Goal: Task Accomplishment & Management: Manage account settings

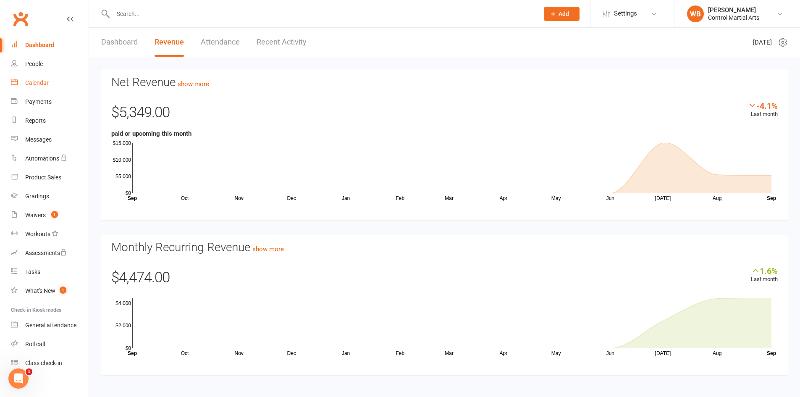
click at [41, 81] on div "Calendar" at bounding box center [37, 82] width 24 height 7
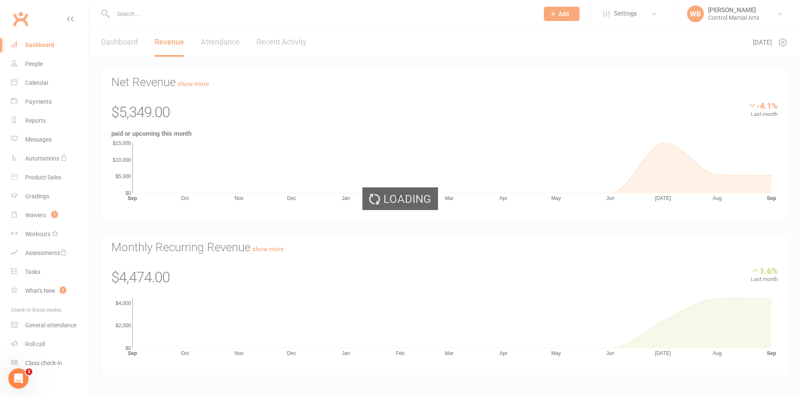
click at [50, 217] on div "Loading" at bounding box center [400, 198] width 800 height 397
click at [45, 214] on div "Loading" at bounding box center [400, 198] width 800 height 397
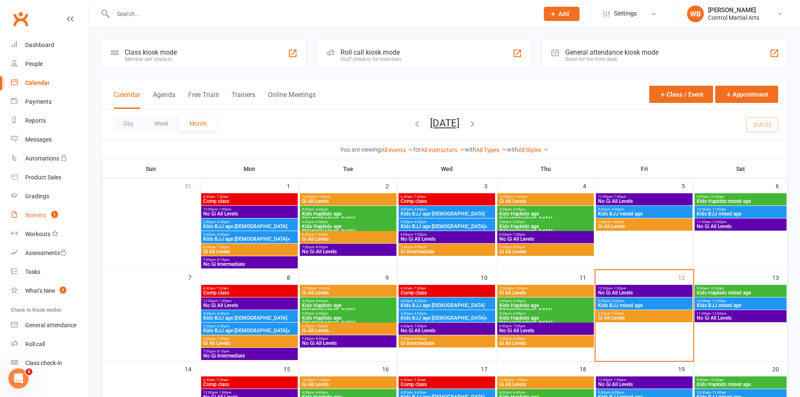
click at [42, 215] on ui-view "Prospect Member Non-attending contact Class / event Appointment Grading event T…" at bounding box center [400, 370] width 800 height 736
click at [42, 215] on div "Waivers" at bounding box center [35, 215] width 21 height 7
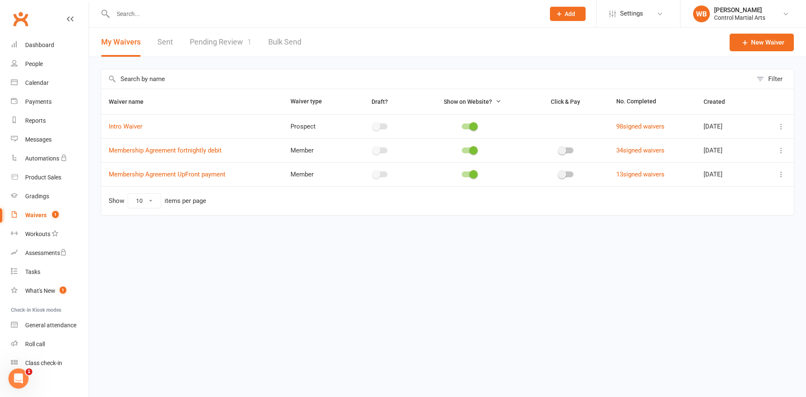
click at [227, 52] on link "Pending Review 1" at bounding box center [221, 42] width 62 height 29
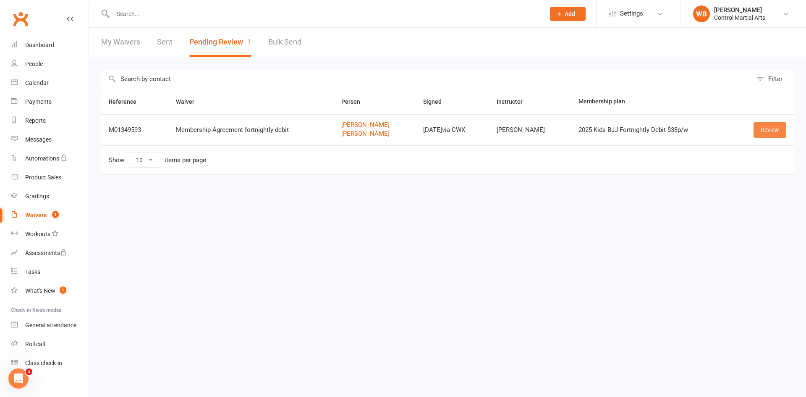
click at [777, 132] on link "Review" at bounding box center [769, 129] width 33 height 15
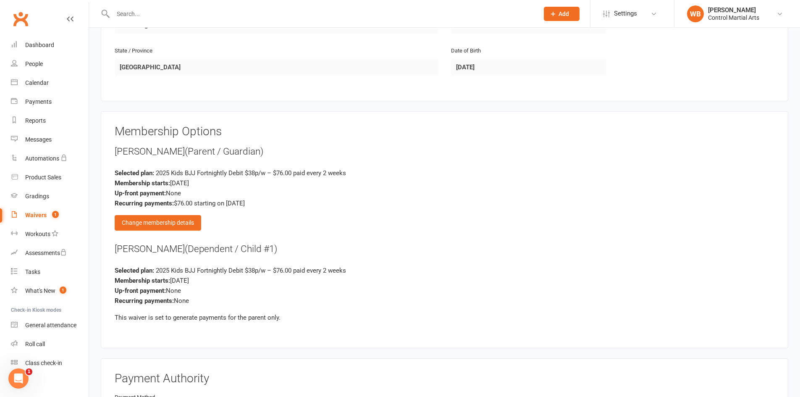
scroll to position [630, 0]
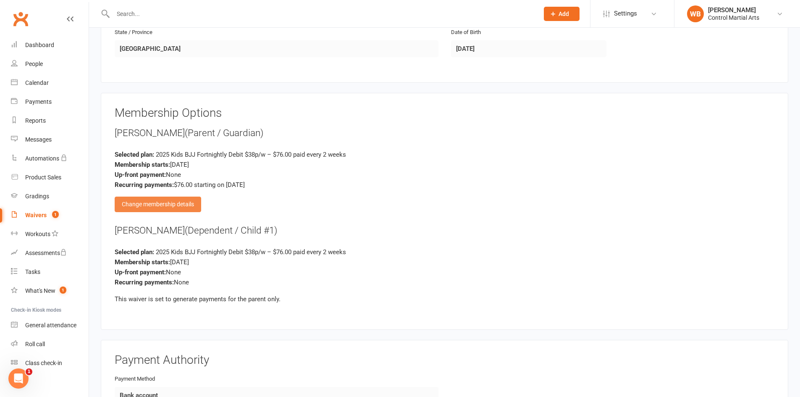
click at [160, 204] on div "Change membership details" at bounding box center [158, 203] width 86 height 15
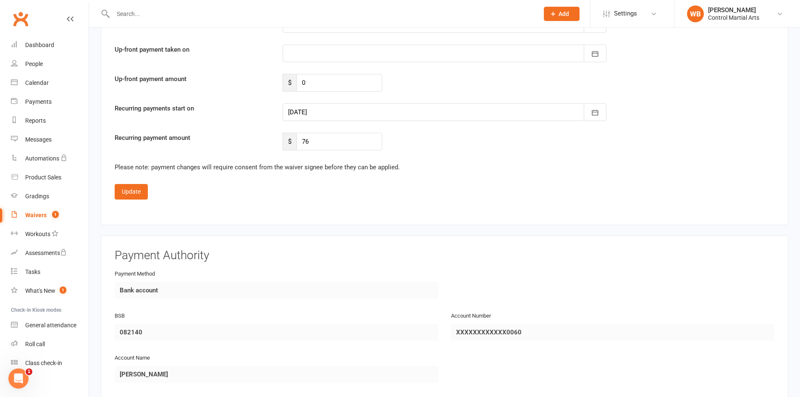
scroll to position [1091, 0]
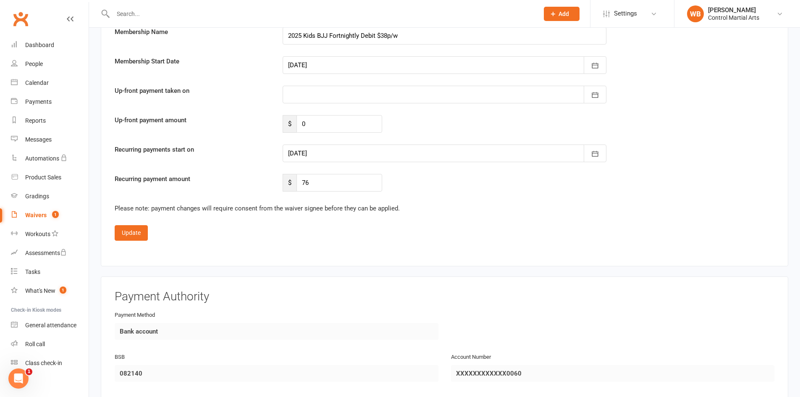
click at [319, 88] on div at bounding box center [444, 95] width 324 height 18
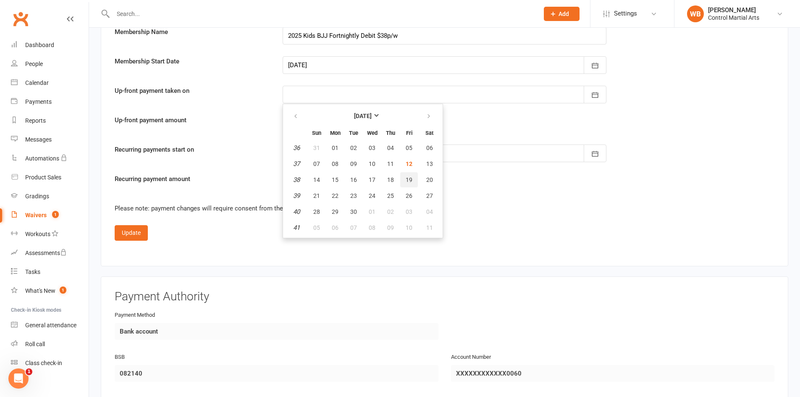
click at [413, 176] on button "19" at bounding box center [409, 179] width 18 height 15
type input "[DATE]"
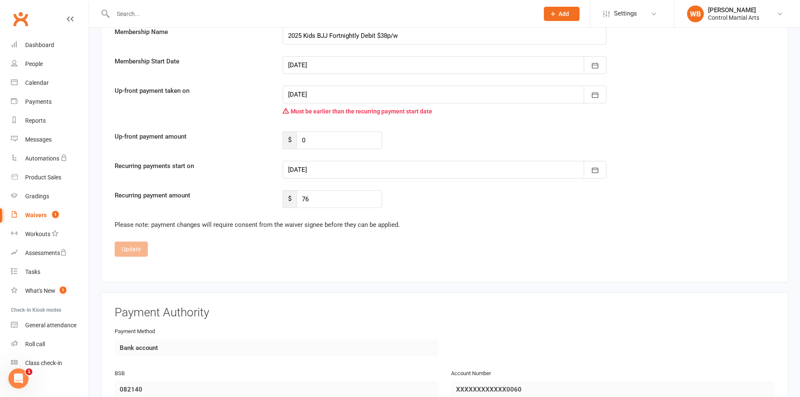
click at [345, 96] on div at bounding box center [444, 95] width 324 height 18
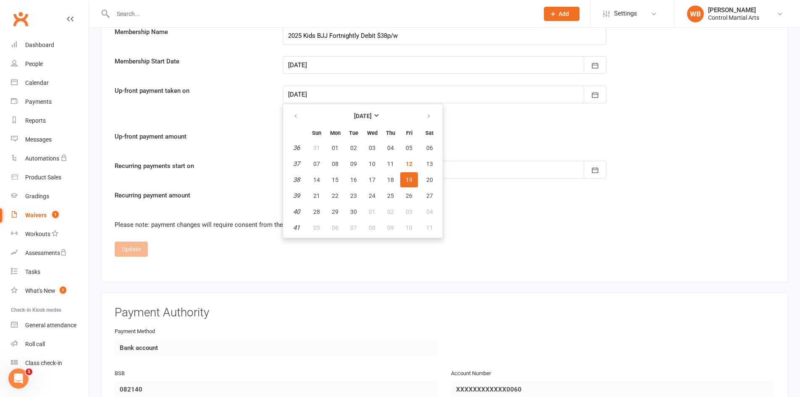
click at [517, 147] on div "Up-front payment amount $ 0" at bounding box center [444, 140] width 672 height 18
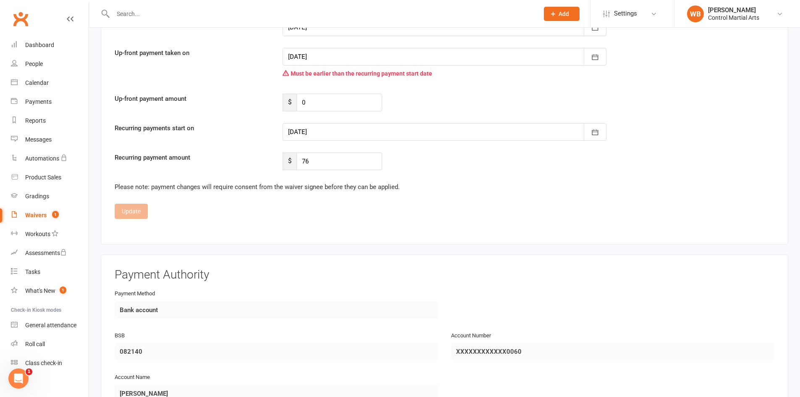
scroll to position [1077, 0]
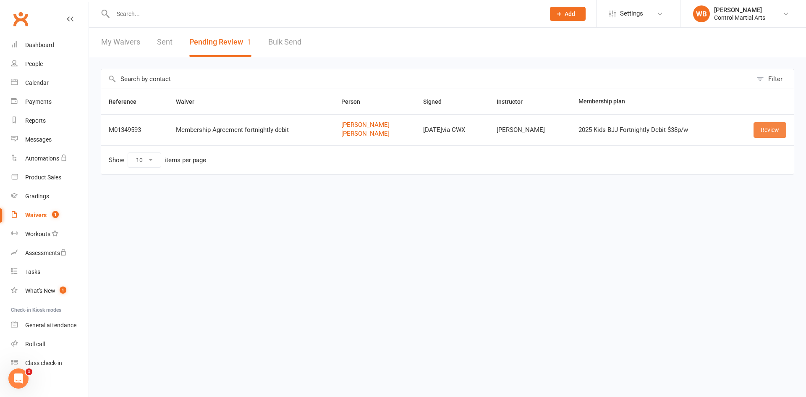
click at [766, 131] on link "Review" at bounding box center [769, 129] width 33 height 15
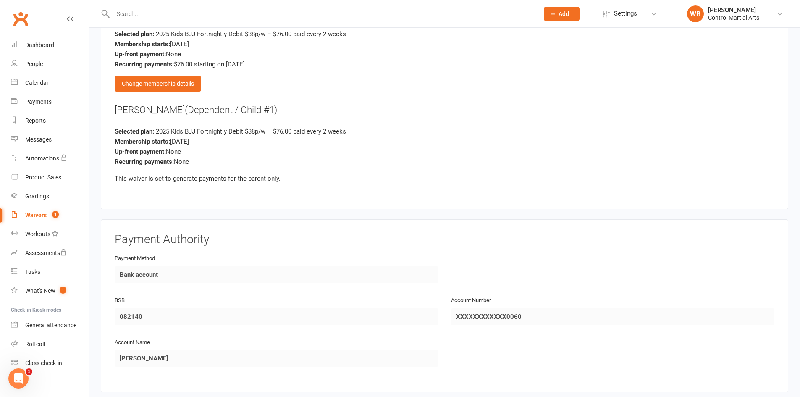
scroll to position [798, 0]
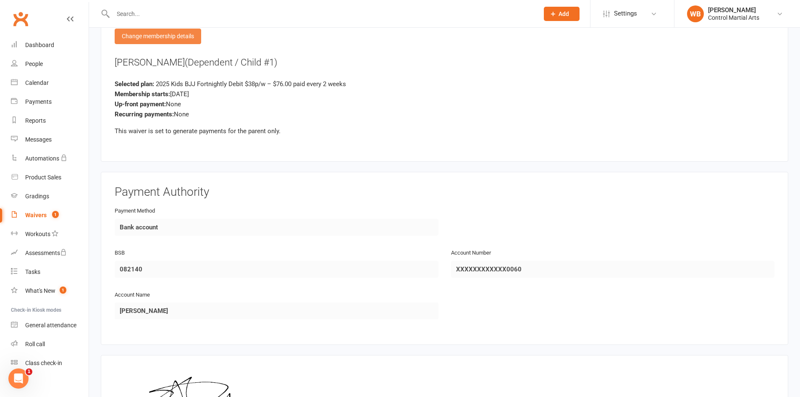
click at [167, 42] on div "Change membership details" at bounding box center [158, 36] width 86 height 15
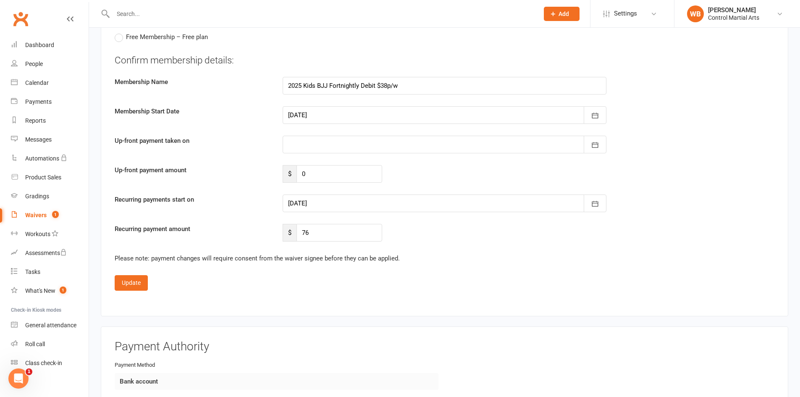
scroll to position [1049, 0]
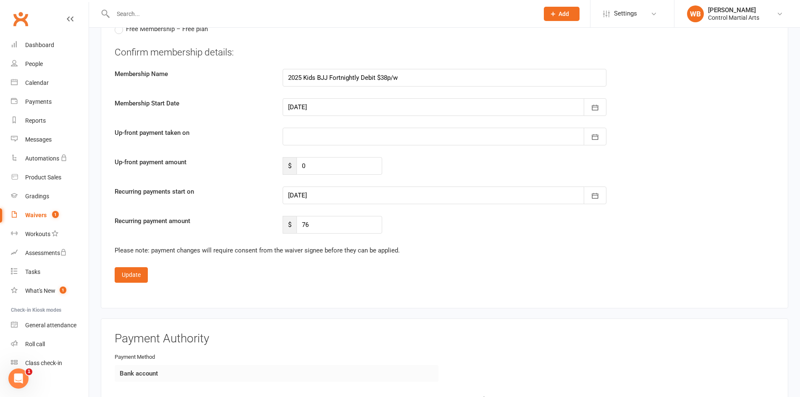
click at [351, 189] on div at bounding box center [444, 195] width 324 height 18
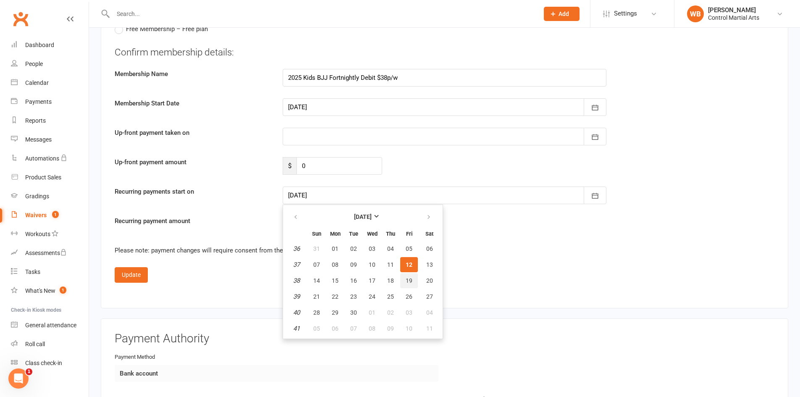
click at [406, 277] on span "19" at bounding box center [408, 280] width 7 height 7
type input "[DATE]"
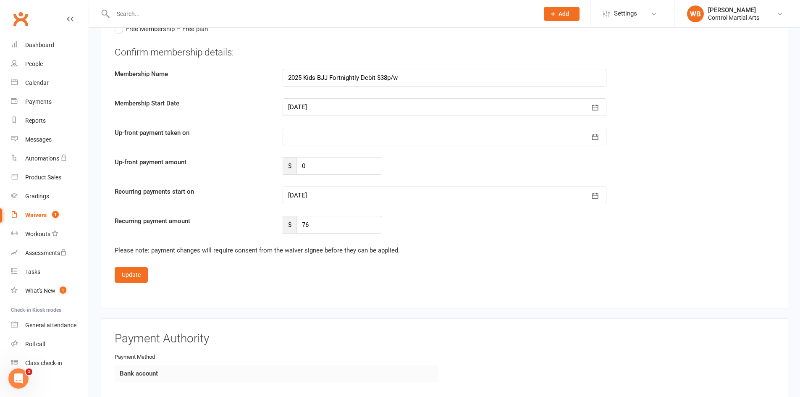
click at [265, 210] on div "Confirm membership details: Membership Name 2025 Kids BJJ Fortnightly Debit $38…" at bounding box center [444, 140] width 659 height 188
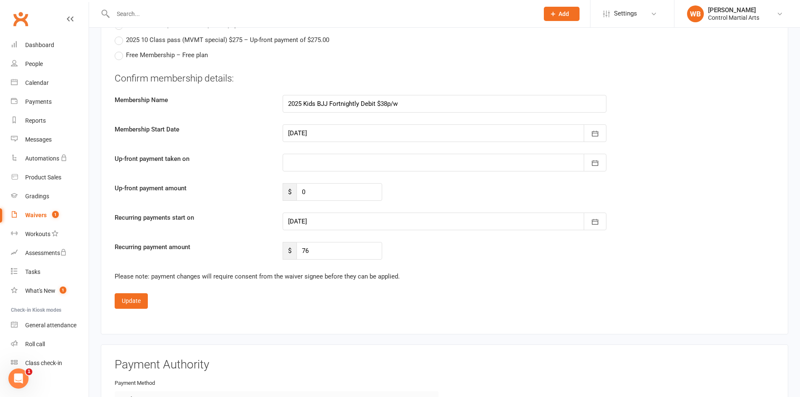
scroll to position [1019, 0]
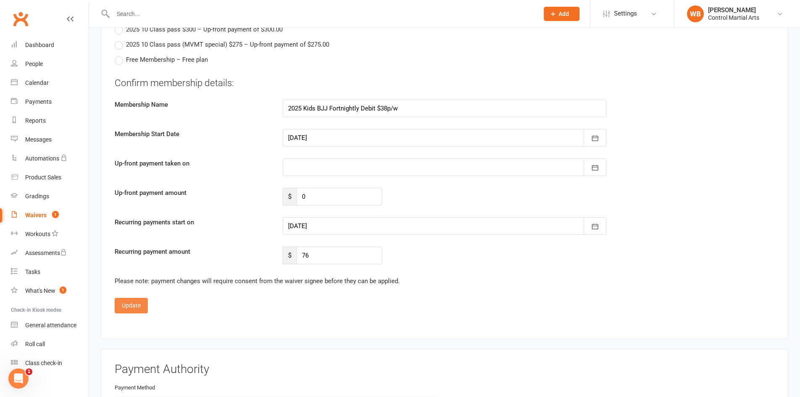
click at [137, 307] on button "Update" at bounding box center [131, 305] width 33 height 15
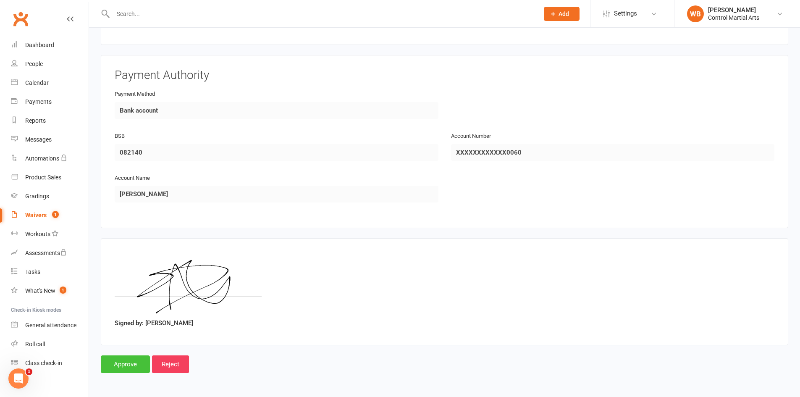
click at [124, 369] on input "Approve" at bounding box center [125, 364] width 49 height 18
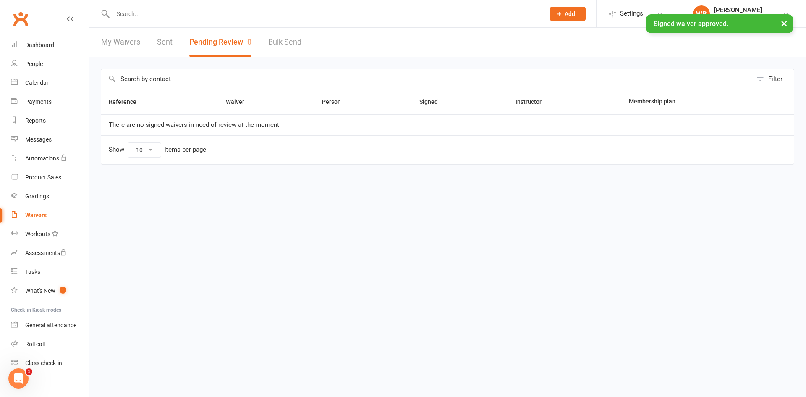
click at [147, 12] on input "text" at bounding box center [324, 14] width 429 height 12
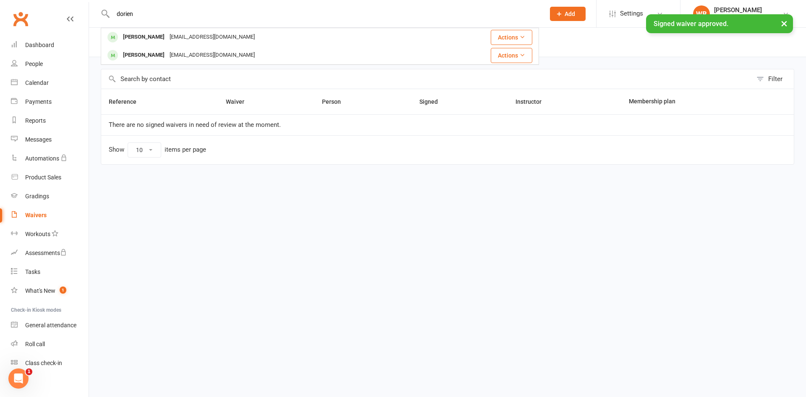
type input "dorien"
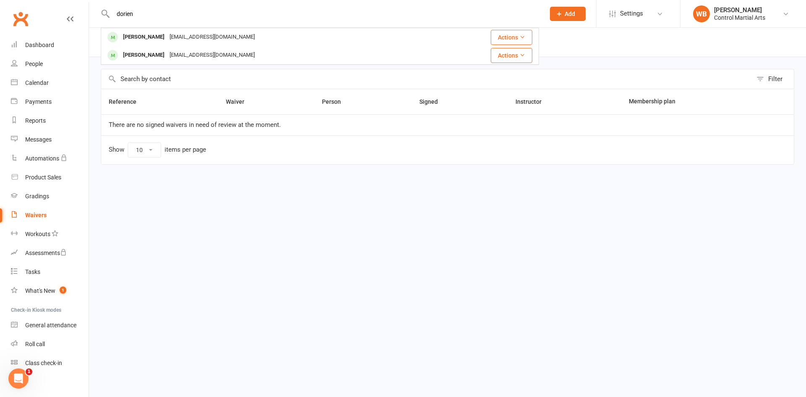
click at [167, 34] on div "[EMAIL_ADDRESS][DOMAIN_NAME]" at bounding box center [212, 37] width 90 height 12
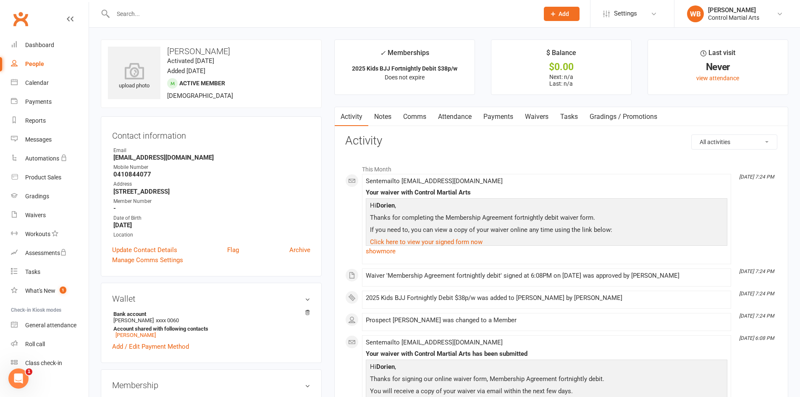
click at [503, 111] on link "Payments" at bounding box center [498, 116] width 42 height 19
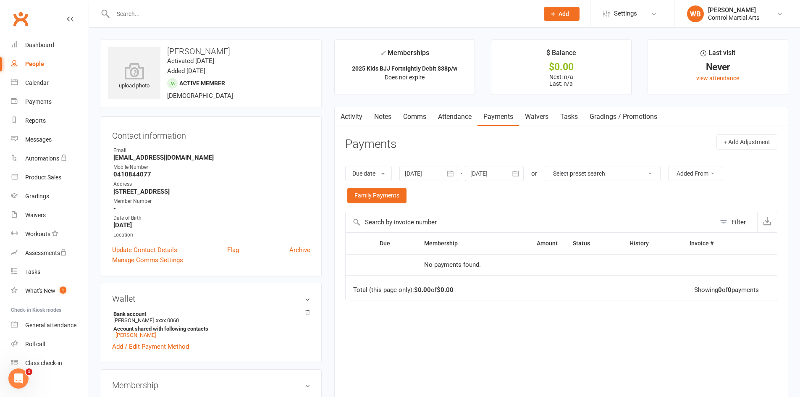
click at [511, 181] on button "button" at bounding box center [515, 173] width 15 height 15
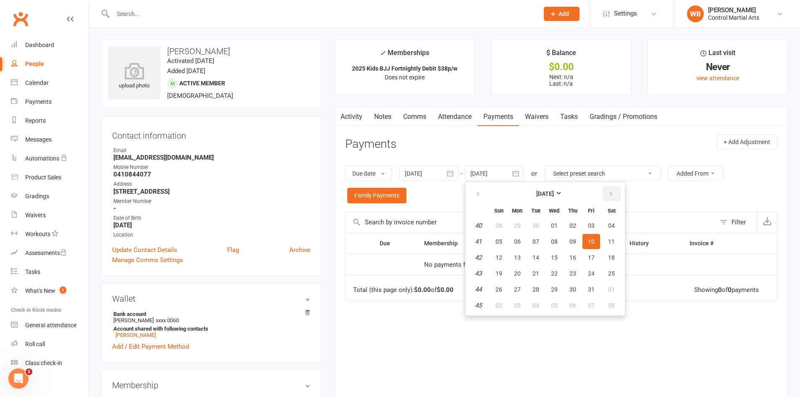
click at [617, 196] on button "button" at bounding box center [611, 193] width 18 height 15
click at [603, 273] on button "22" at bounding box center [611, 273] width 21 height 15
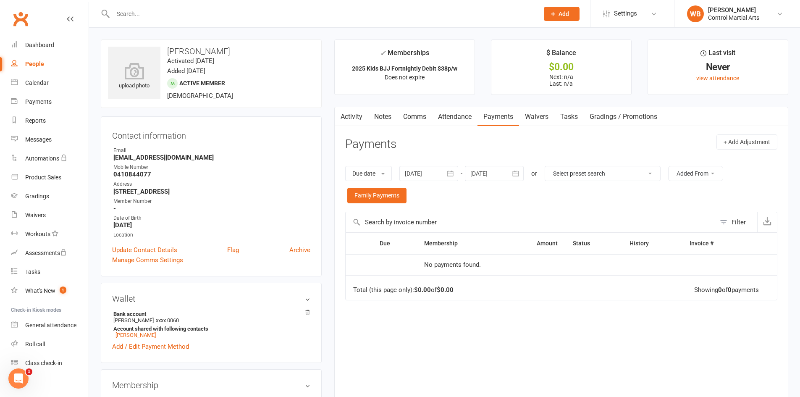
click at [503, 177] on div at bounding box center [494, 173] width 59 height 15
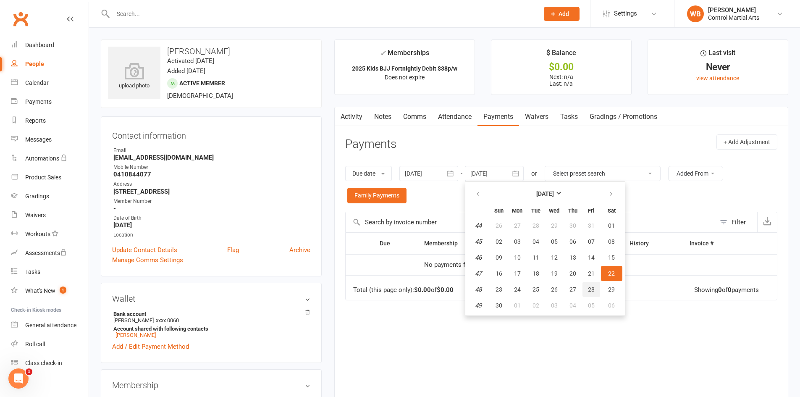
click at [592, 291] on span "28" at bounding box center [591, 289] width 7 height 7
type input "[DATE]"
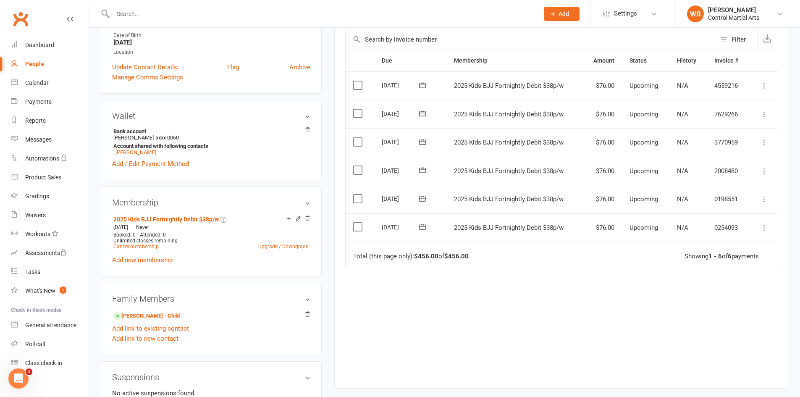
scroll to position [168, 0]
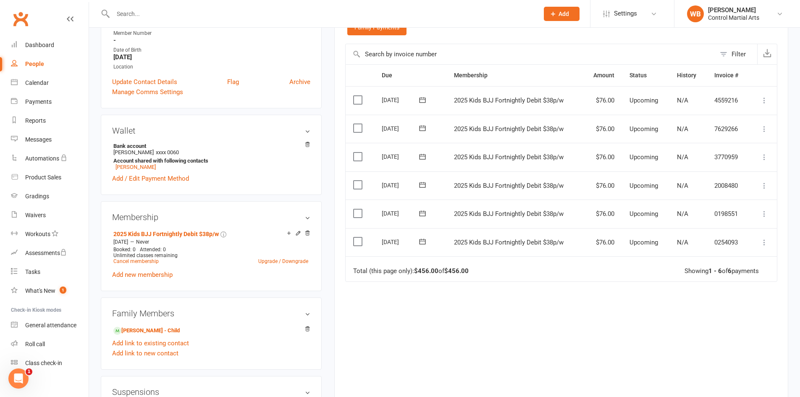
click at [442, 269] on div "Total (this page only): $456.00 of $456.00" at bounding box center [410, 270] width 115 height 7
click at [160, 331] on link "[PERSON_NAME] - Child" at bounding box center [146, 330] width 66 height 9
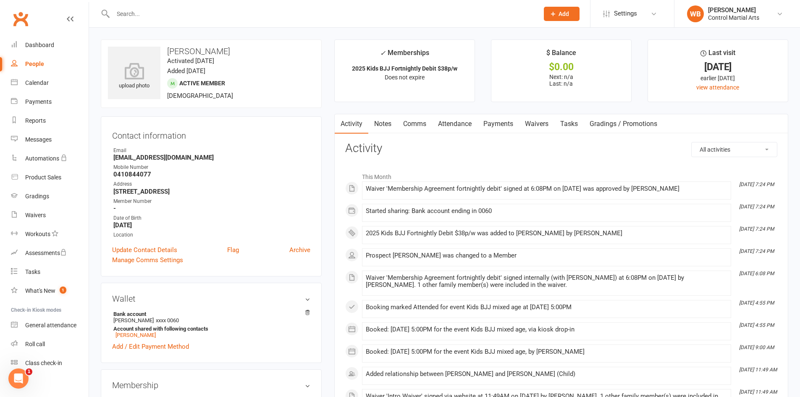
click at [507, 118] on link "Payments" at bounding box center [498, 123] width 42 height 19
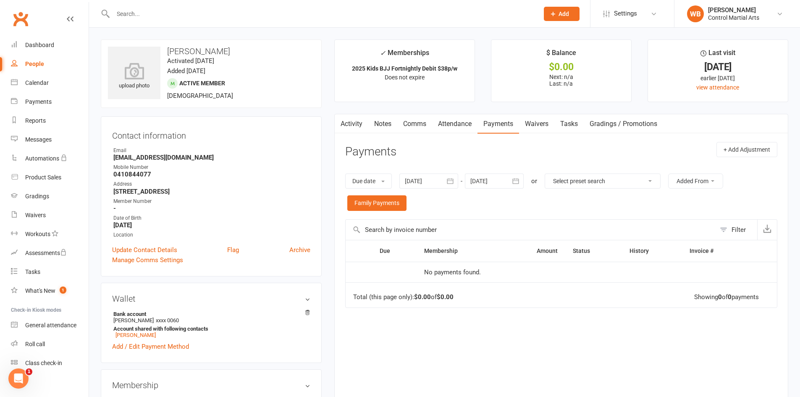
click at [485, 189] on div "Due date Due date Date paid Date failed Date settled [DATE] [DATE] Sun Mon Tue …" at bounding box center [561, 192] width 432 height 54
click at [513, 183] on icon "button" at bounding box center [515, 181] width 8 height 8
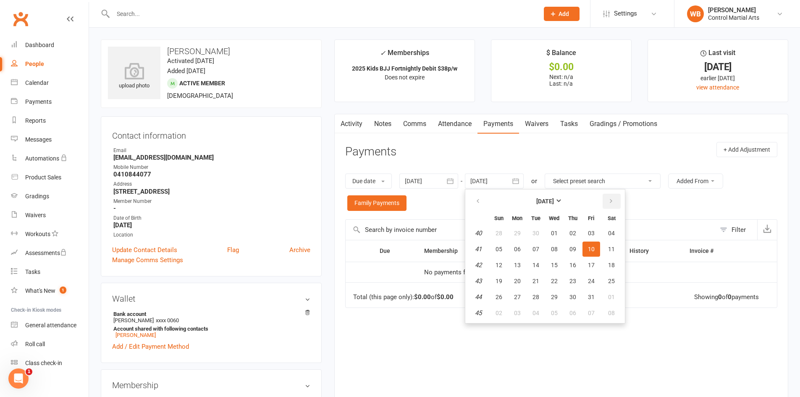
click at [612, 202] on icon "button" at bounding box center [611, 201] width 6 height 7
click at [565, 257] on td "18" at bounding box center [573, 264] width 18 height 15
click at [554, 273] on table "[DATE] Sun Mon Tue Wed Thu Fri Sat 49 30 01 02 03 04 05 06 50 07 08 09 10 11 12…" at bounding box center [545, 256] width 156 height 130
click at [557, 279] on span "24" at bounding box center [554, 280] width 7 height 7
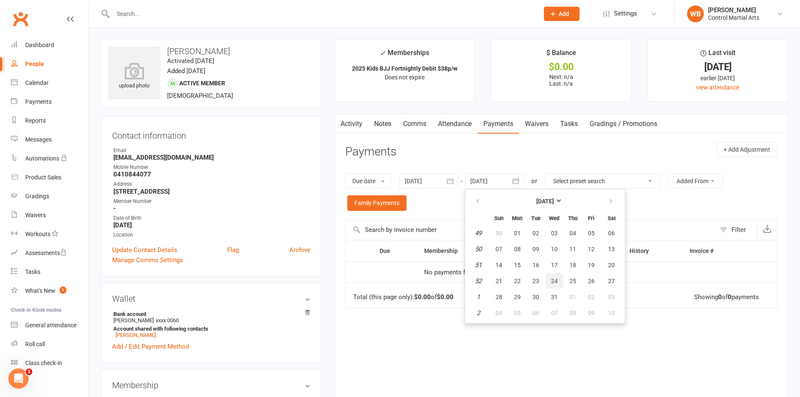
type input "[DATE]"
click at [350, 300] on td "Total (this page only): $0.00 of $0.00 Showing 0 of 0 payments" at bounding box center [560, 294] width 431 height 25
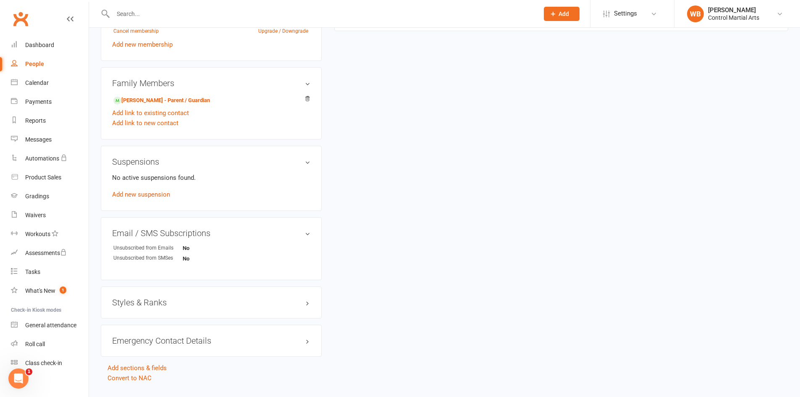
scroll to position [417, 0]
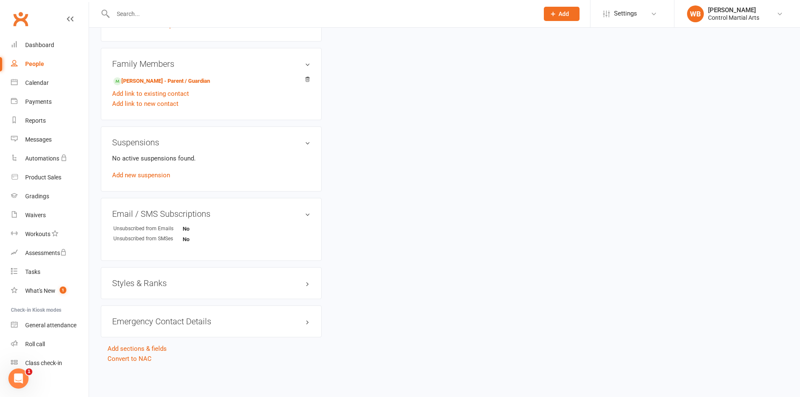
click at [141, 277] on div "Styles & Ranks" at bounding box center [211, 283] width 221 height 32
click at [142, 284] on h3 "Styles & Ranks" at bounding box center [211, 282] width 198 height 9
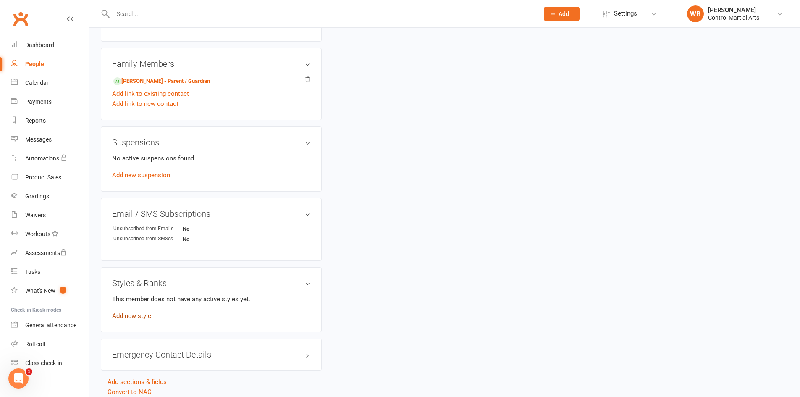
click at [137, 312] on link "Add new style" at bounding box center [131, 316] width 39 height 8
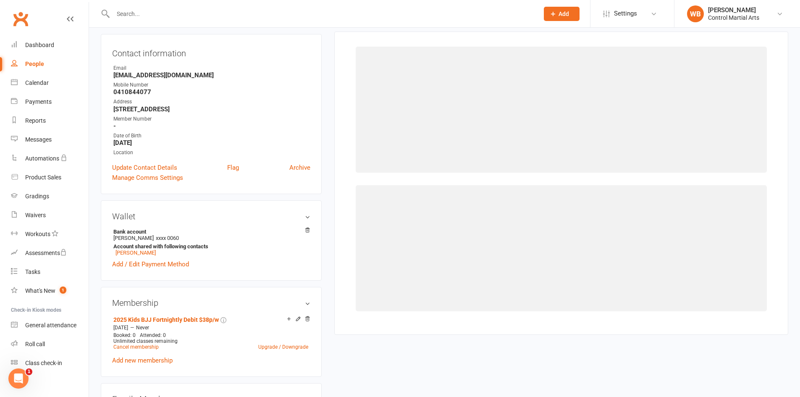
scroll to position [72, 0]
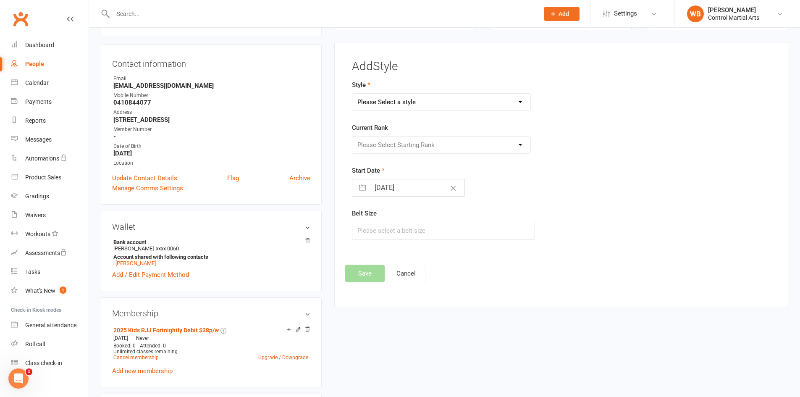
drag, startPoint x: 366, startPoint y: 89, endPoint x: 372, endPoint y: 96, distance: 9.5
click at [368, 89] on label "Style" at bounding box center [361, 85] width 18 height 10
click at [375, 103] on select "Please Select a style Adults BJJ Kids BJJ Kids Hapkido" at bounding box center [441, 102] width 178 height 17
select select "3694"
click at [352, 94] on select "Please Select a style Adults BJJ Kids BJJ Kids Hapkido" at bounding box center [441, 102] width 178 height 17
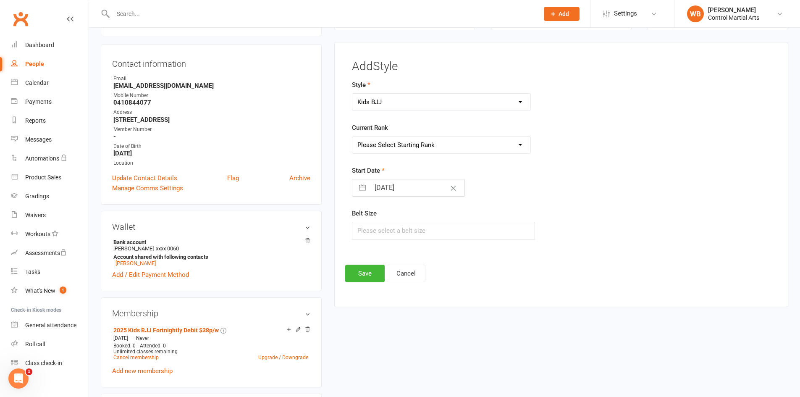
click at [388, 143] on select "Please Select Starting Rank White White 1 stripe White 2 stripe White 3 stripe …" at bounding box center [441, 144] width 178 height 17
select select "43701"
click at [352, 136] on select "Please Select Starting Rank White White 1 stripe White 2 stripe White 3 stripe …" at bounding box center [441, 144] width 178 height 17
click at [378, 271] on button "Save" at bounding box center [364, 273] width 39 height 18
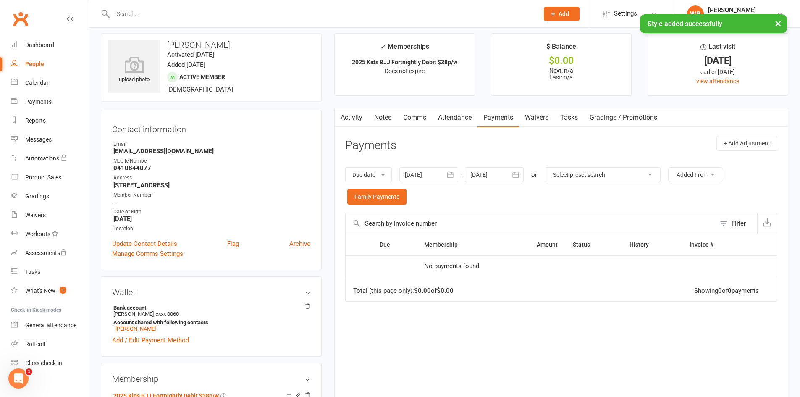
scroll to position [0, 0]
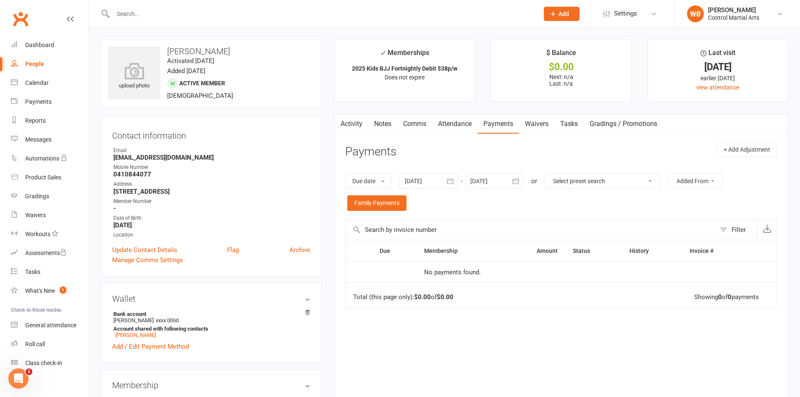
click at [278, 84] on div "upload photo [PERSON_NAME] Activated [DATE] Added [DATE] Active member [DEMOGRA…" at bounding box center [211, 73] width 221 height 68
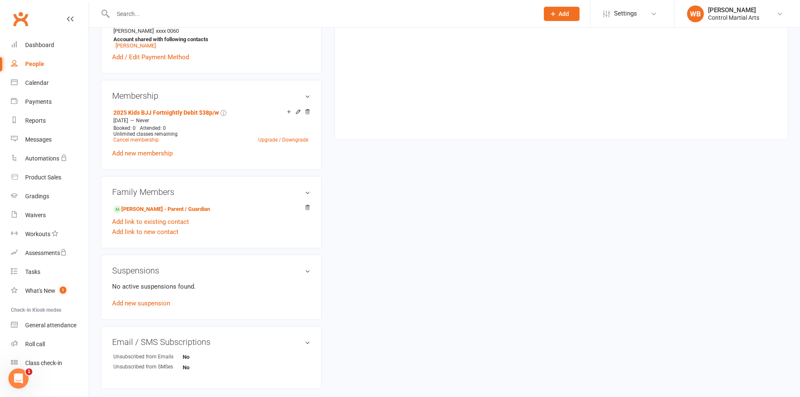
scroll to position [294, 0]
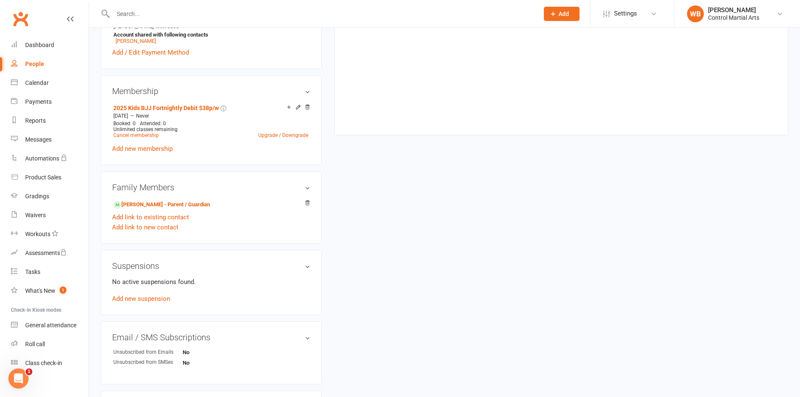
click at [529, 203] on div "upload photo [PERSON_NAME] Activated [DATE] Added [DATE] Active member [DEMOGRA…" at bounding box center [444, 161] width 700 height 831
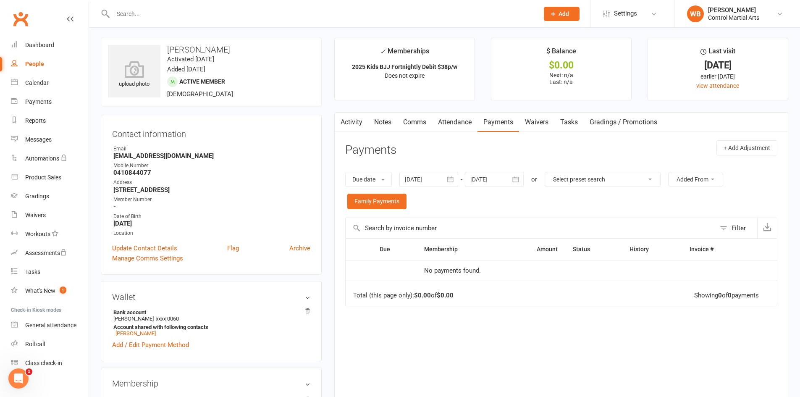
scroll to position [0, 0]
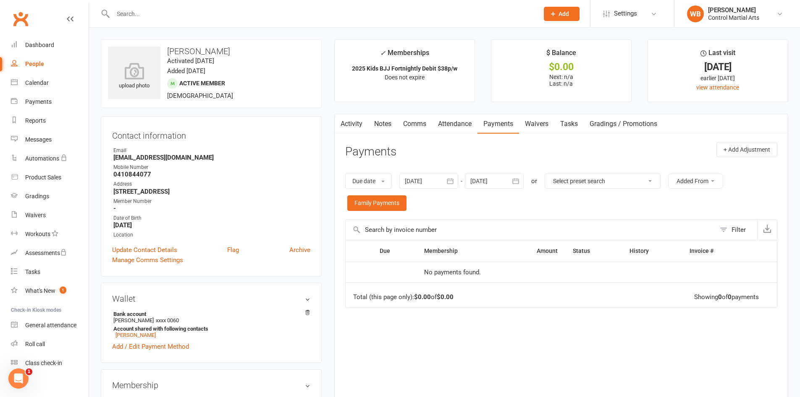
click at [469, 127] on link "Attendance" at bounding box center [454, 123] width 45 height 19
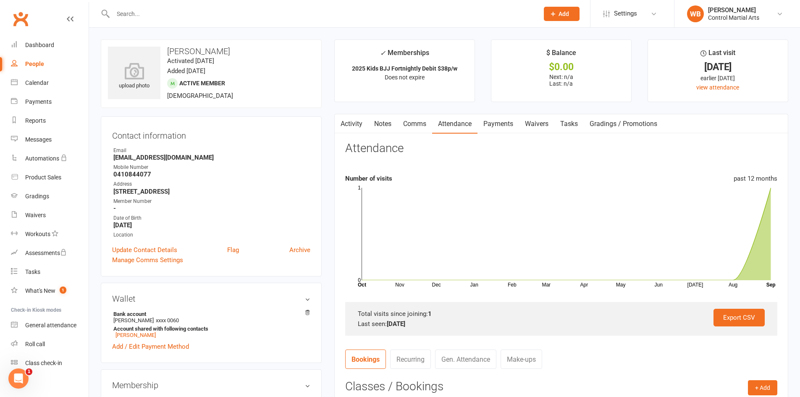
click at [497, 126] on link "Payments" at bounding box center [498, 123] width 42 height 19
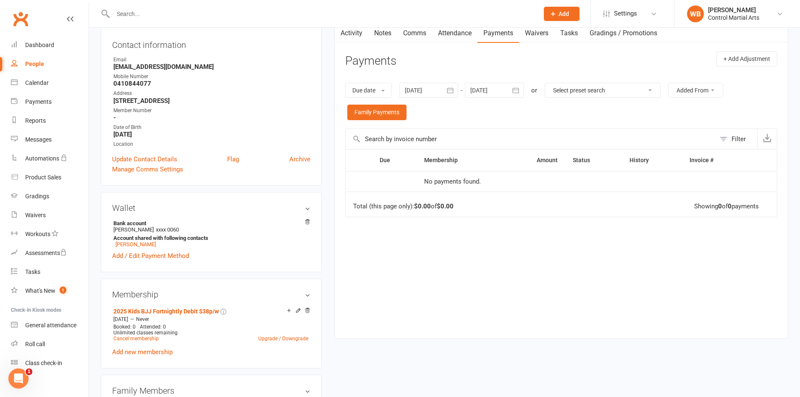
scroll to position [210, 0]
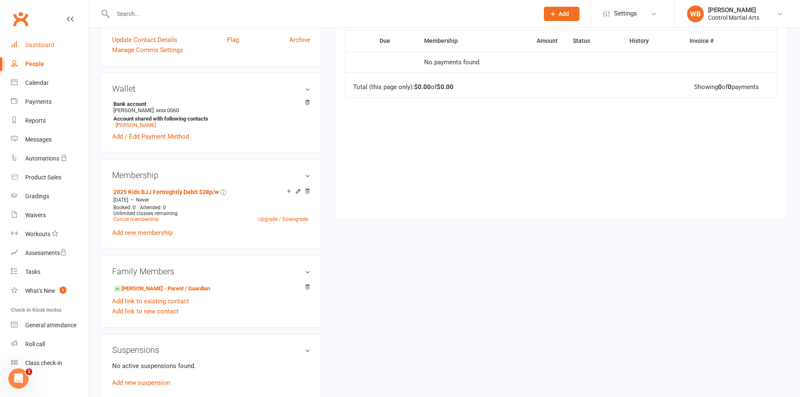
click at [34, 44] on div "Dashboard" at bounding box center [39, 45] width 29 height 7
